Goal: Task Accomplishment & Management: Complete application form

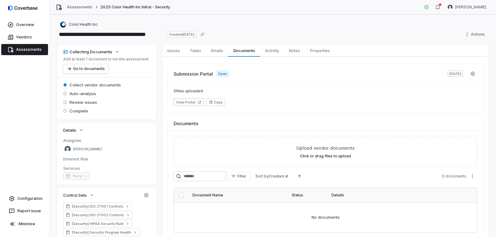
click at [28, 54] on link "Assessments" at bounding box center [24, 49] width 47 height 11
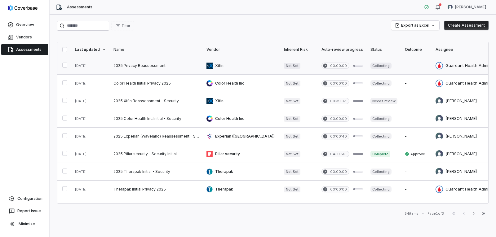
click at [150, 67] on link at bounding box center [156, 65] width 93 height 17
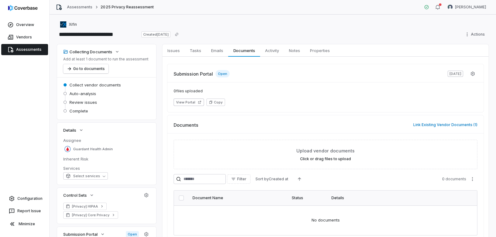
click at [18, 51] on span "Assessments" at bounding box center [28, 49] width 25 height 5
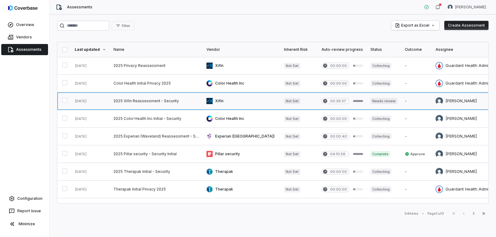
click at [166, 102] on link at bounding box center [156, 100] width 93 height 17
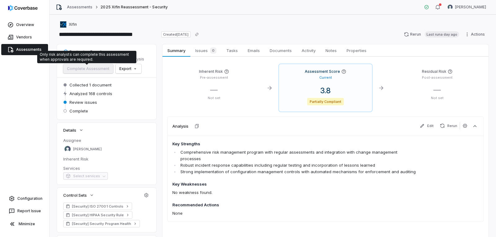
click at [96, 70] on span "Complete Assessment" at bounding box center [88, 68] width 50 height 5
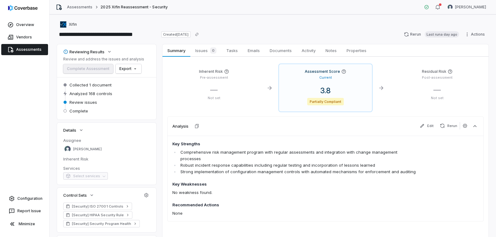
click at [96, 70] on span "Complete Assessment" at bounding box center [88, 68] width 50 height 5
click at [109, 50] on icon "button" at bounding box center [109, 51] width 5 height 5
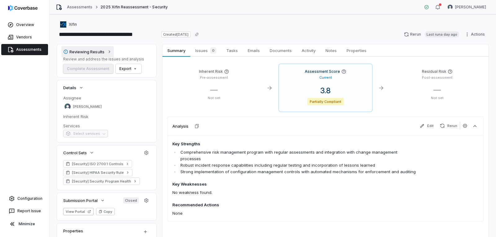
click at [109, 50] on icon "button" at bounding box center [109, 51] width 5 height 5
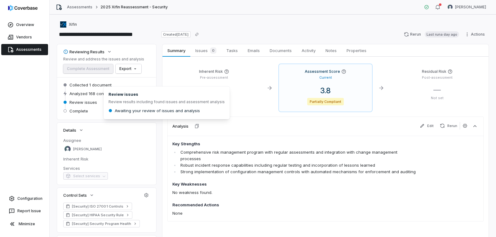
click at [94, 103] on span "Review issues" at bounding box center [83, 103] width 28 height 6
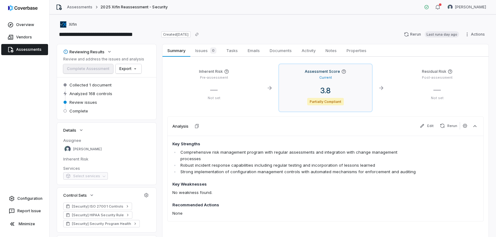
click at [309, 96] on div "3.8 Partially Compliant" at bounding box center [325, 96] width 83 height 20
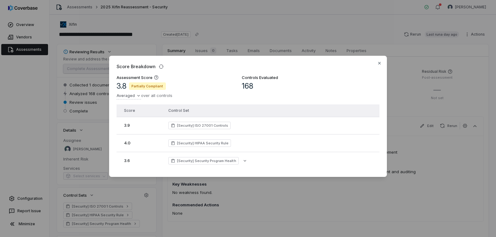
click at [141, 143] on div "4.0" at bounding box center [142, 143] width 37 height 6
click at [147, 92] on div "Score Breakdown Assessment Score 3.8 Partially Compliant Averaged over all cont…" at bounding box center [248, 118] width 496 height 145
click at [201, 93] on div "Score Breakdown Assessment Score 3.8 Partially Compliant Averaged over all cont…" at bounding box center [248, 118] width 496 height 145
click at [380, 62] on icon "button" at bounding box center [379, 63] width 2 height 2
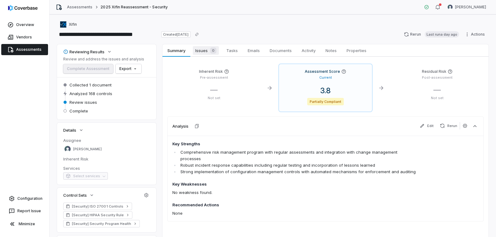
click at [207, 51] on span "Issues 0" at bounding box center [206, 50] width 26 height 9
